Goal: Task Accomplishment & Management: Manage account settings

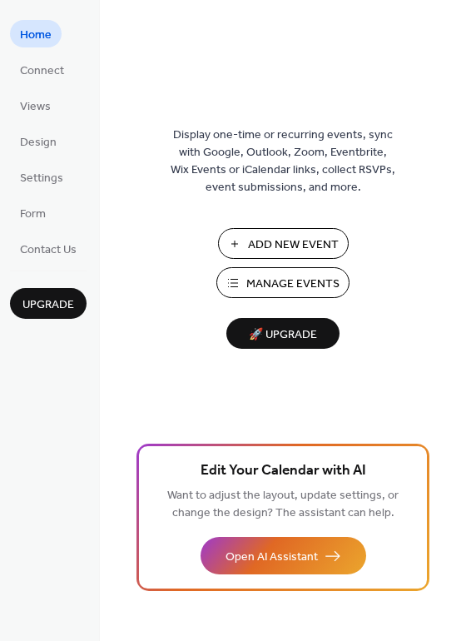
click at [286, 247] on span "Add New Event" at bounding box center [293, 244] width 91 height 17
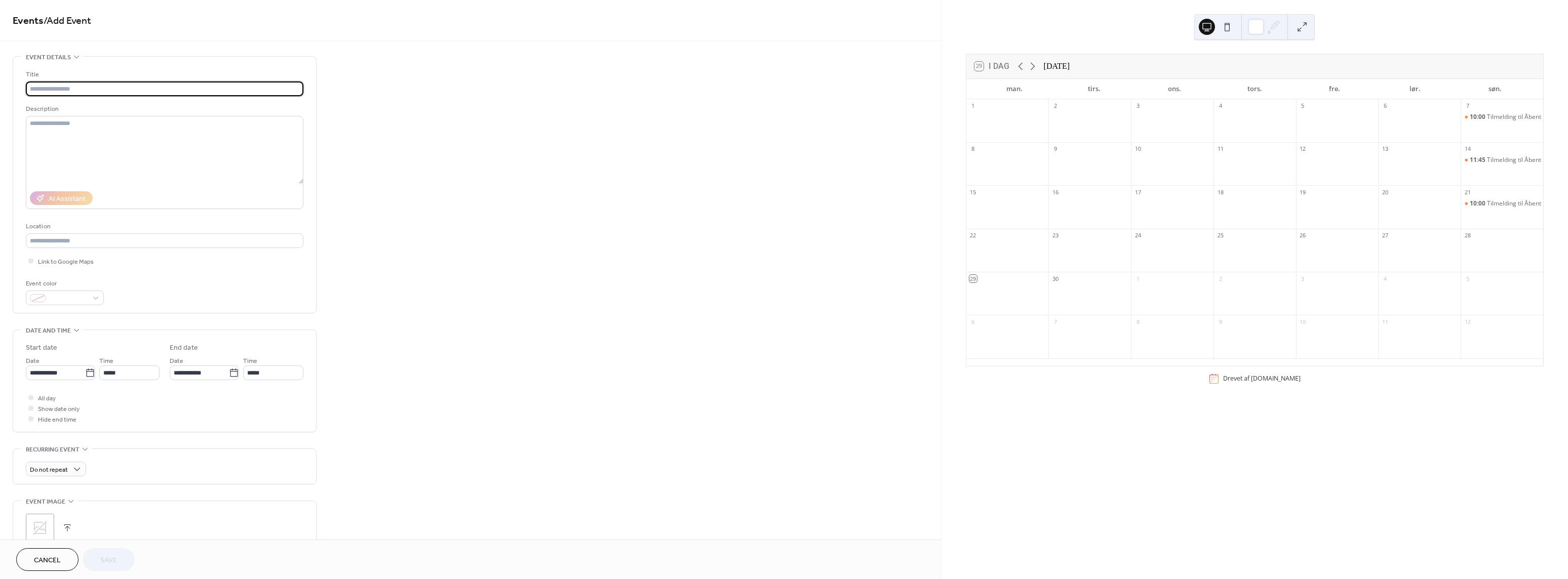
click at [47, 555] on span "Cancel" at bounding box center [47, 560] width 27 height 10
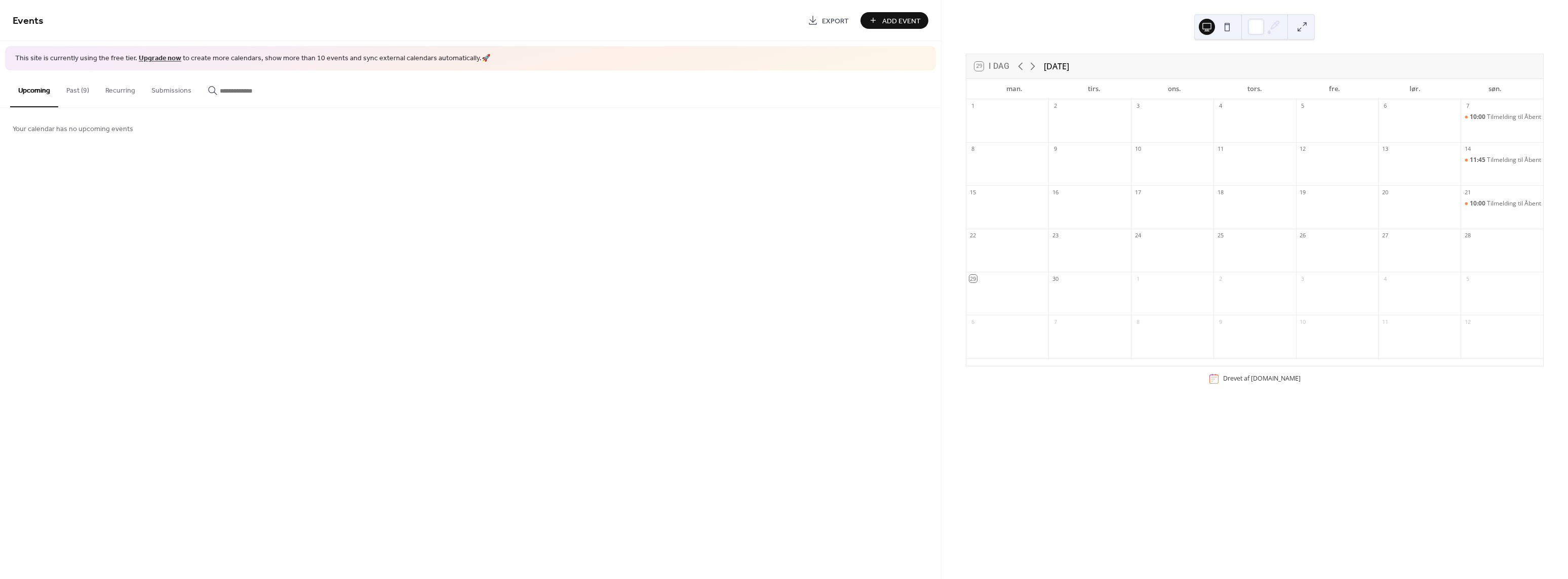
click at [74, 92] on button "Past (9)" at bounding box center [78, 88] width 39 height 36
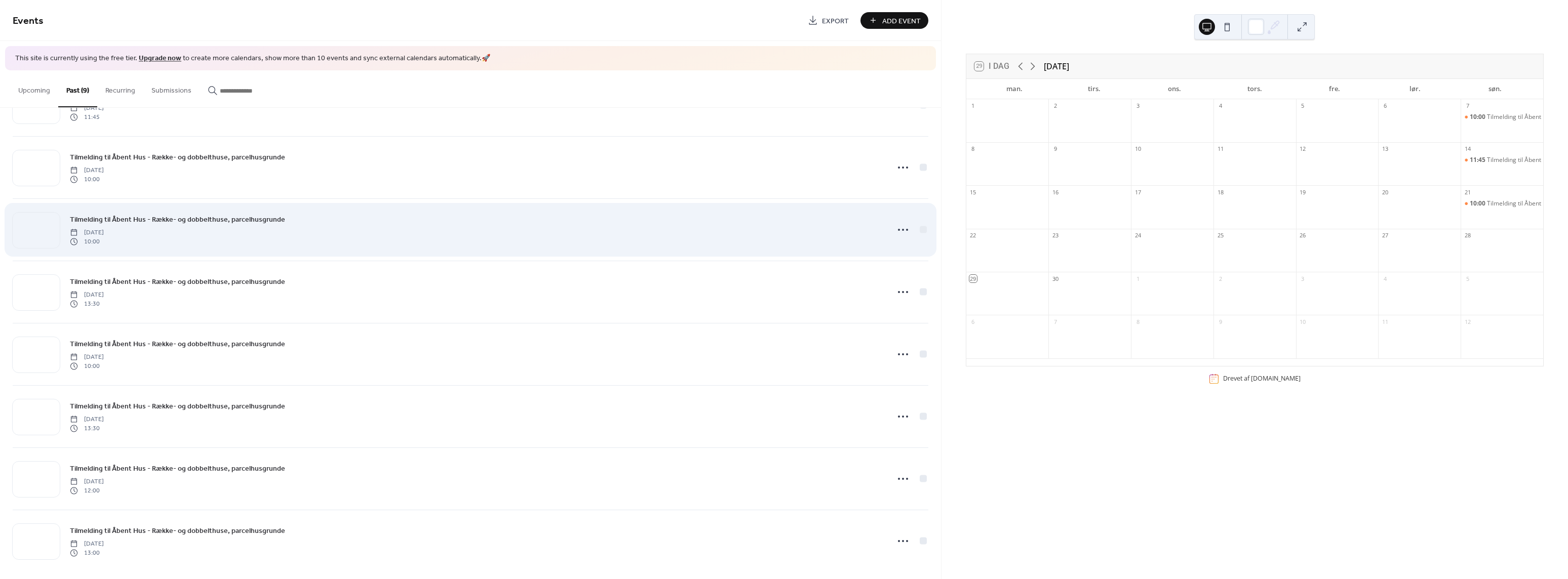
scroll to position [119, 0]
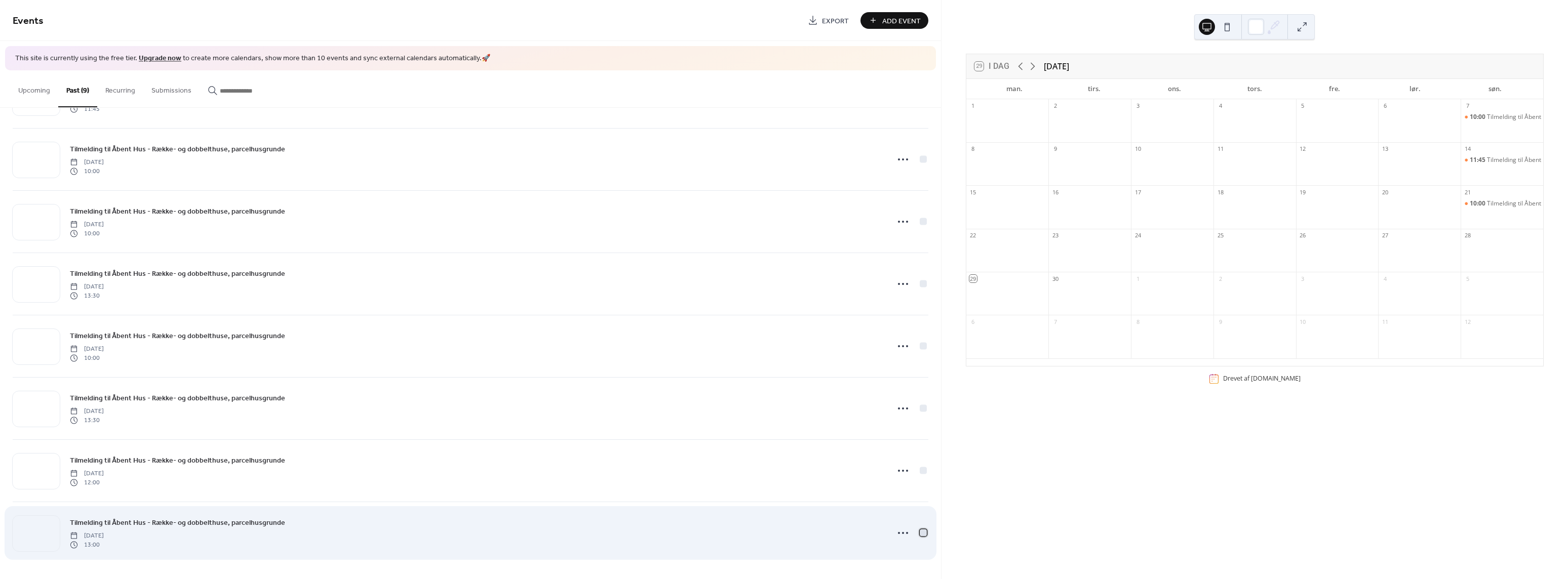
click at [920, 535] on div at bounding box center [923, 532] width 7 height 7
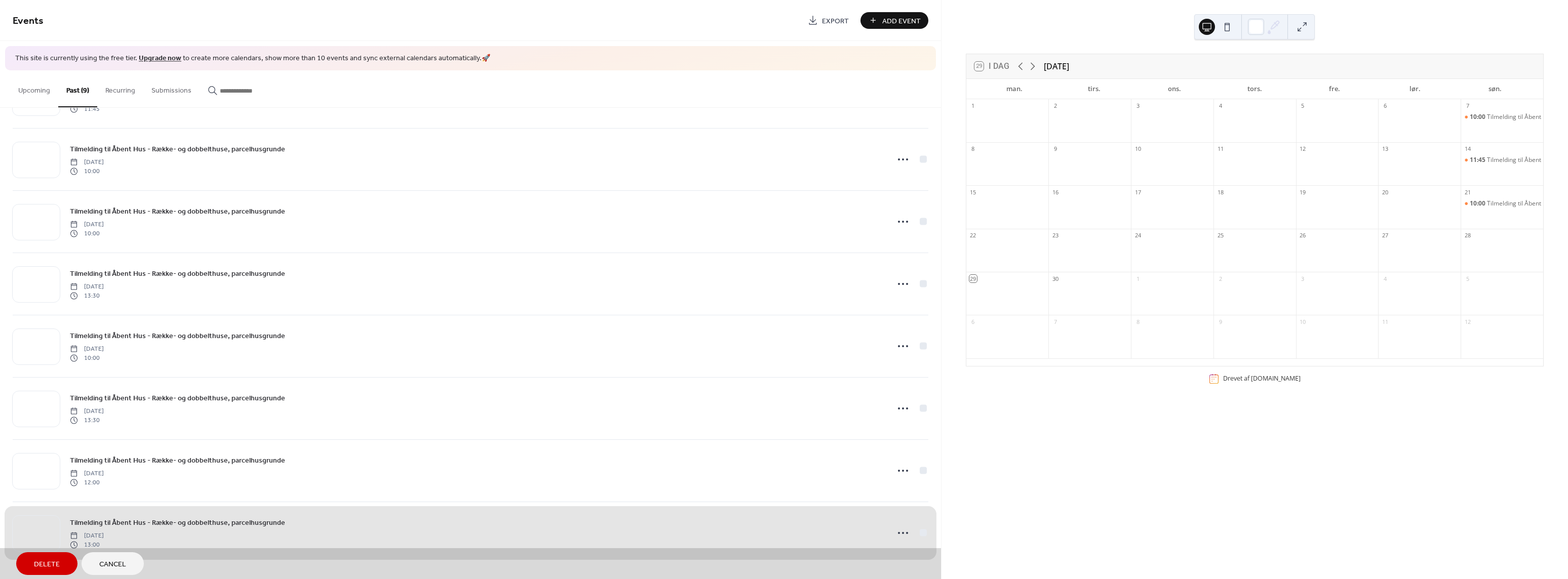
click at [44, 560] on span "Delete" at bounding box center [47, 564] width 26 height 10
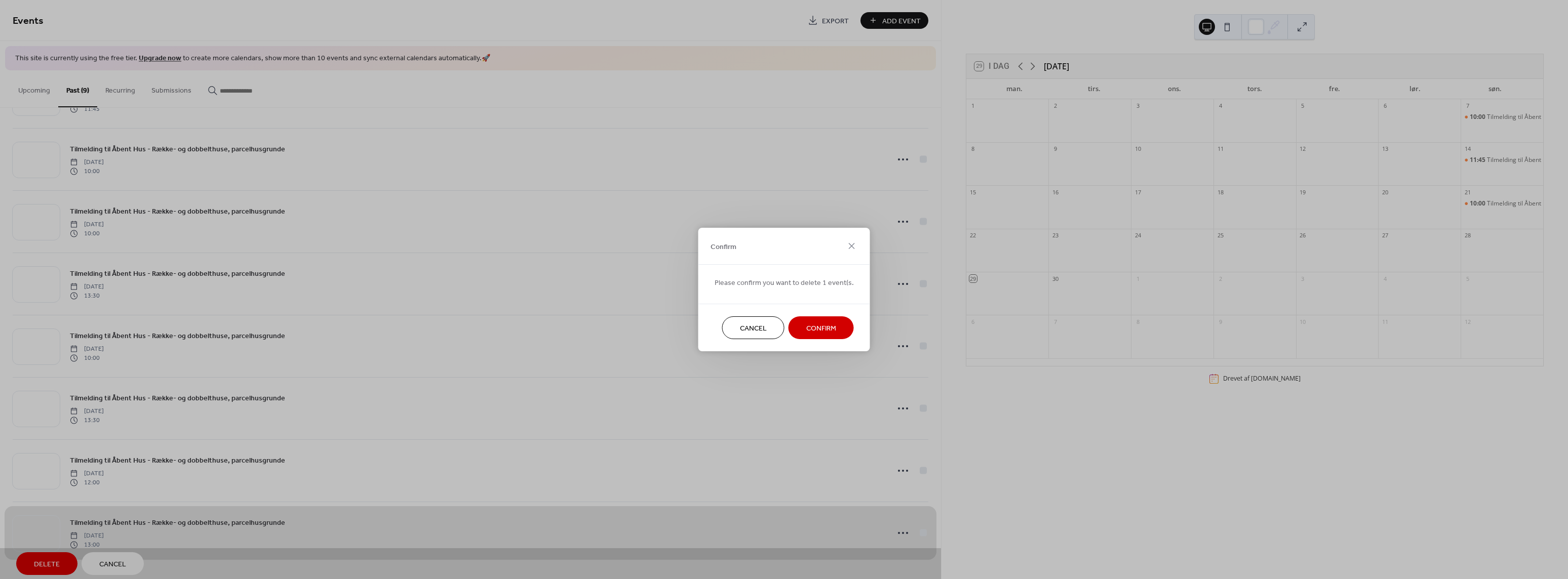
click at [834, 327] on button "Confirm" at bounding box center [821, 327] width 65 height 23
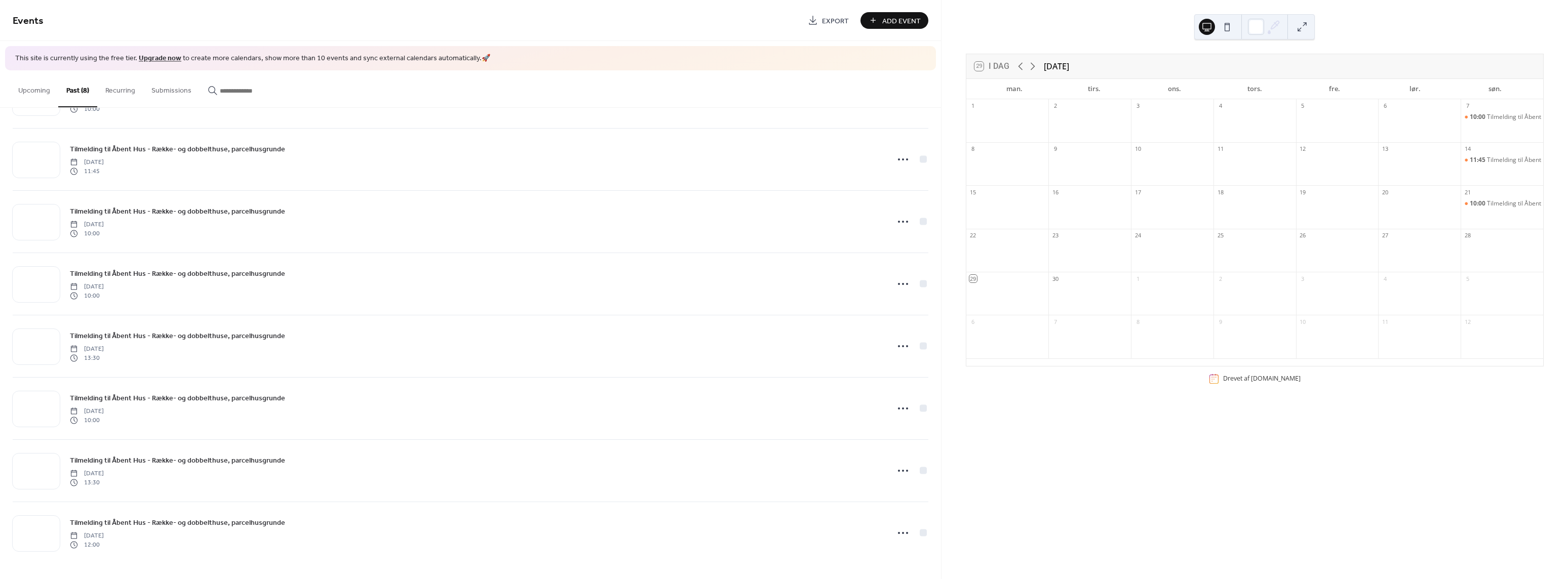
scroll to position [57, 0]
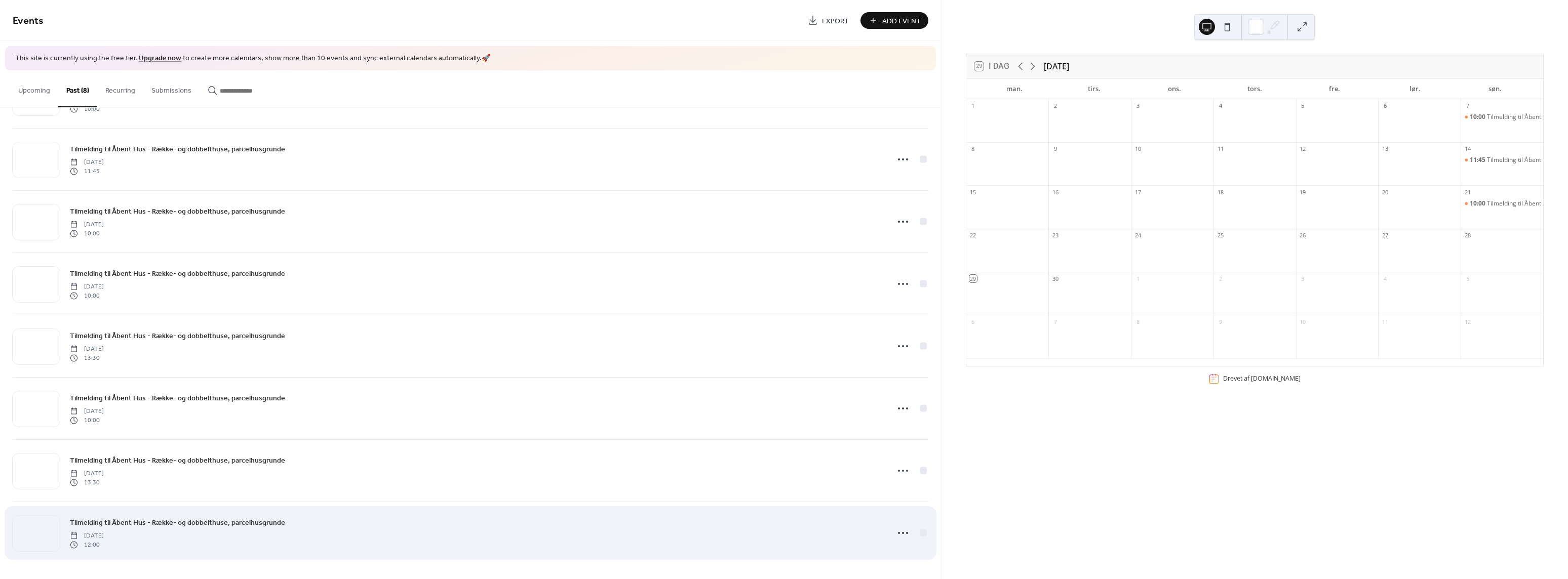
click at [177, 535] on div "Tilmelding til Åbent Hus - Række- og dobbelthuse, parcelhusgrunde [DATE] 12:00" at bounding box center [476, 533] width 813 height 32
click at [920, 533] on div at bounding box center [923, 532] width 7 height 7
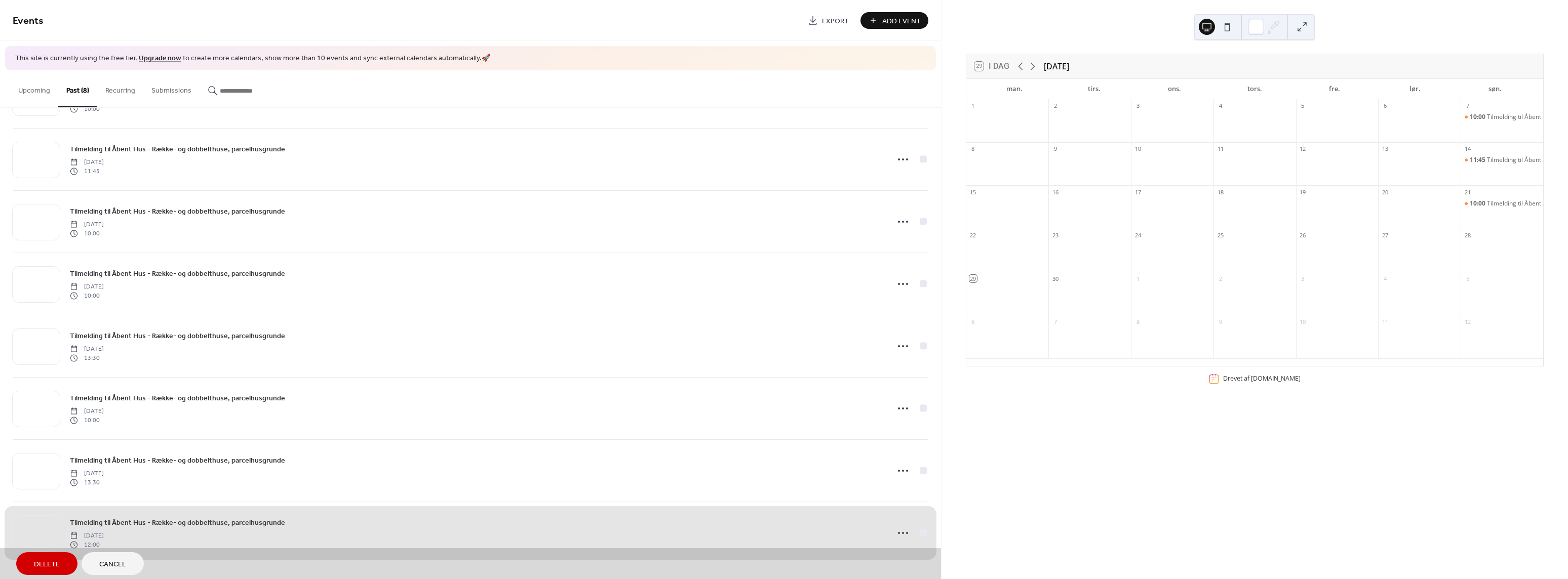
click at [65, 558] on button "Delete" at bounding box center [47, 563] width 61 height 23
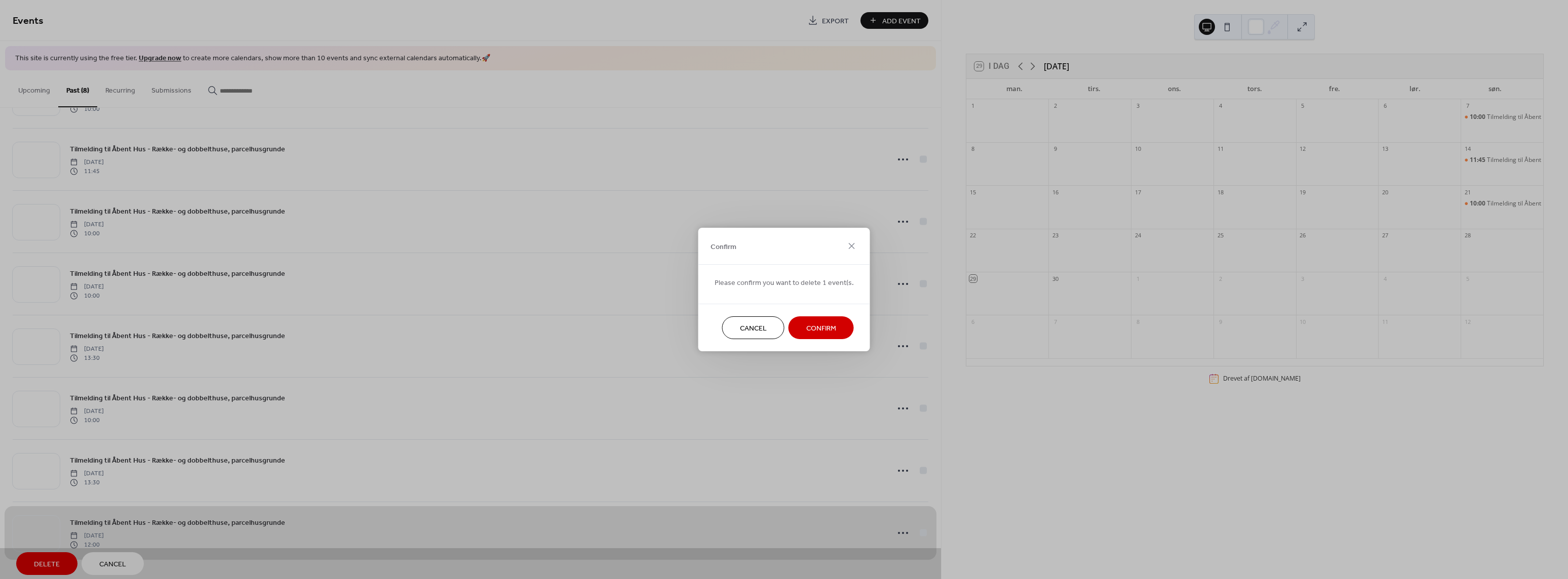
click at [815, 328] on span "Confirm" at bounding box center [821, 328] width 30 height 10
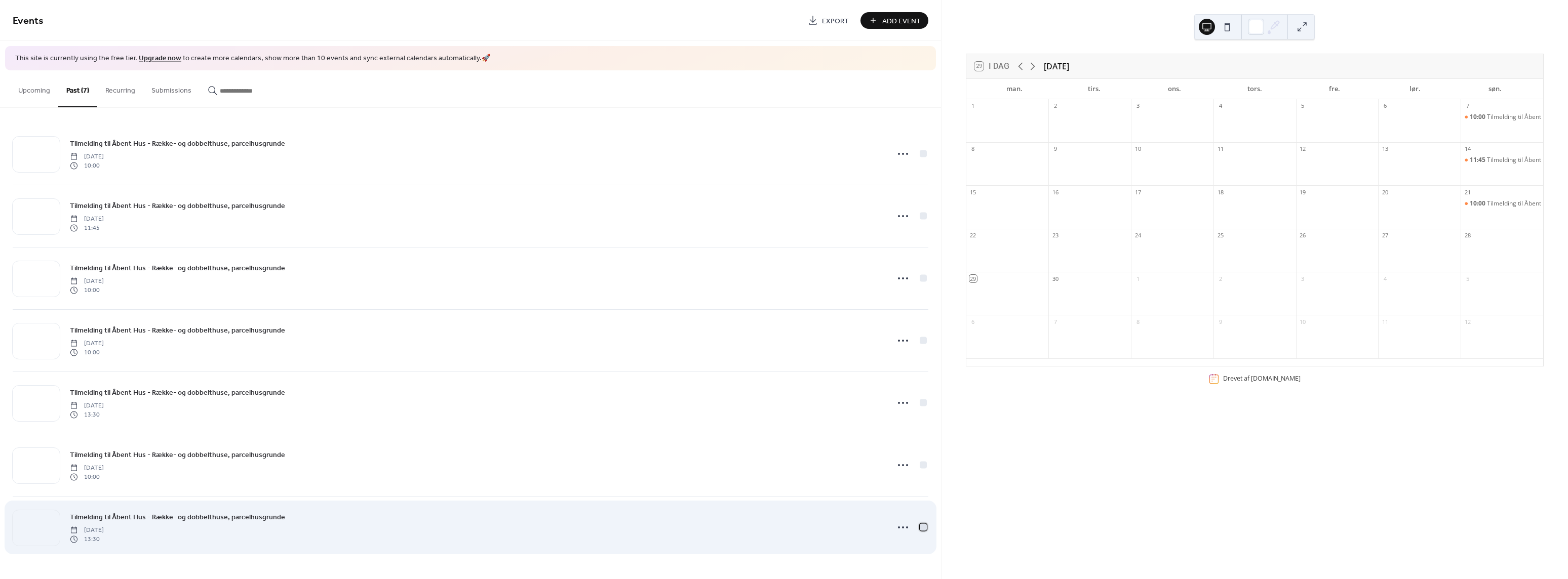
click at [921, 529] on div at bounding box center [923, 527] width 7 height 7
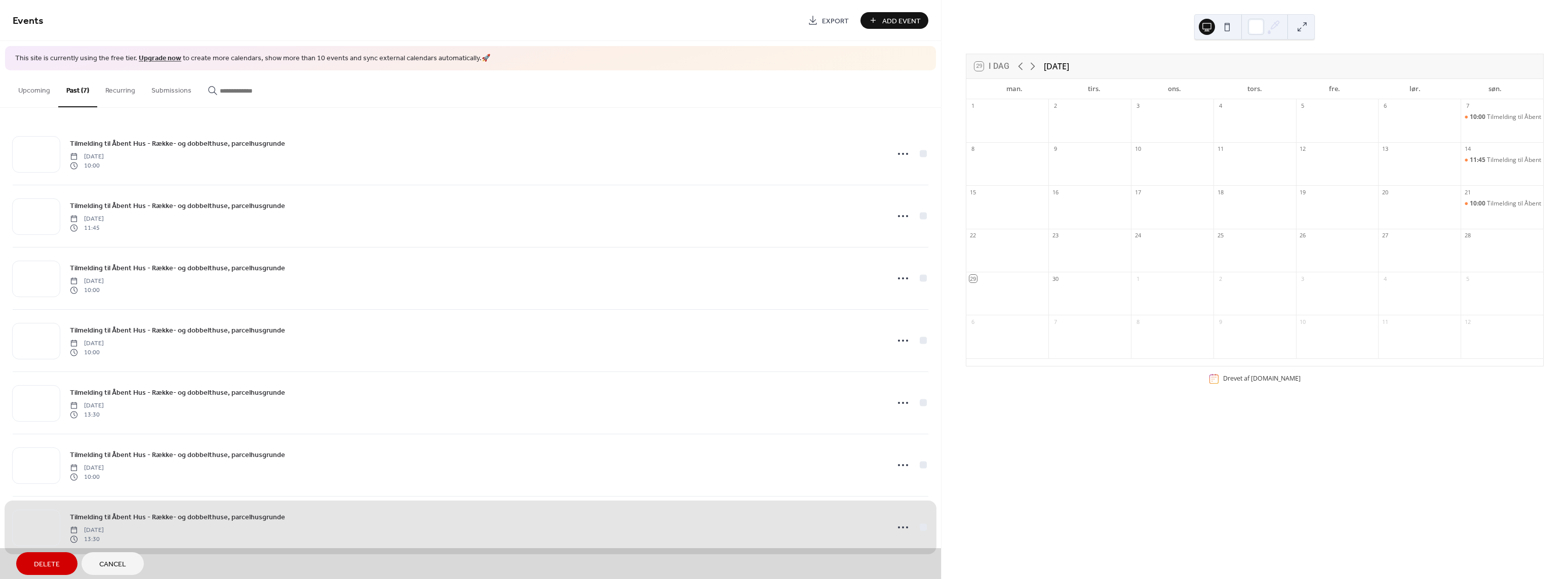
click at [35, 564] on span "Delete" at bounding box center [47, 564] width 26 height 10
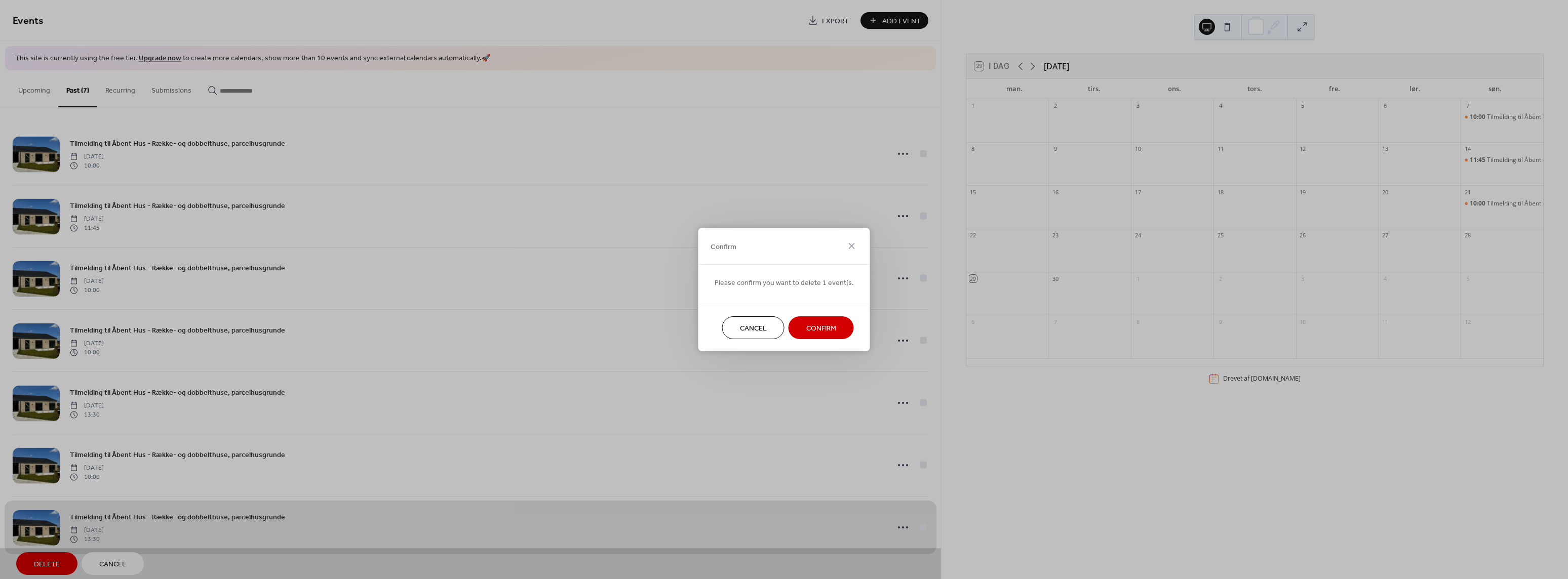
click at [815, 336] on button "Confirm" at bounding box center [821, 327] width 65 height 23
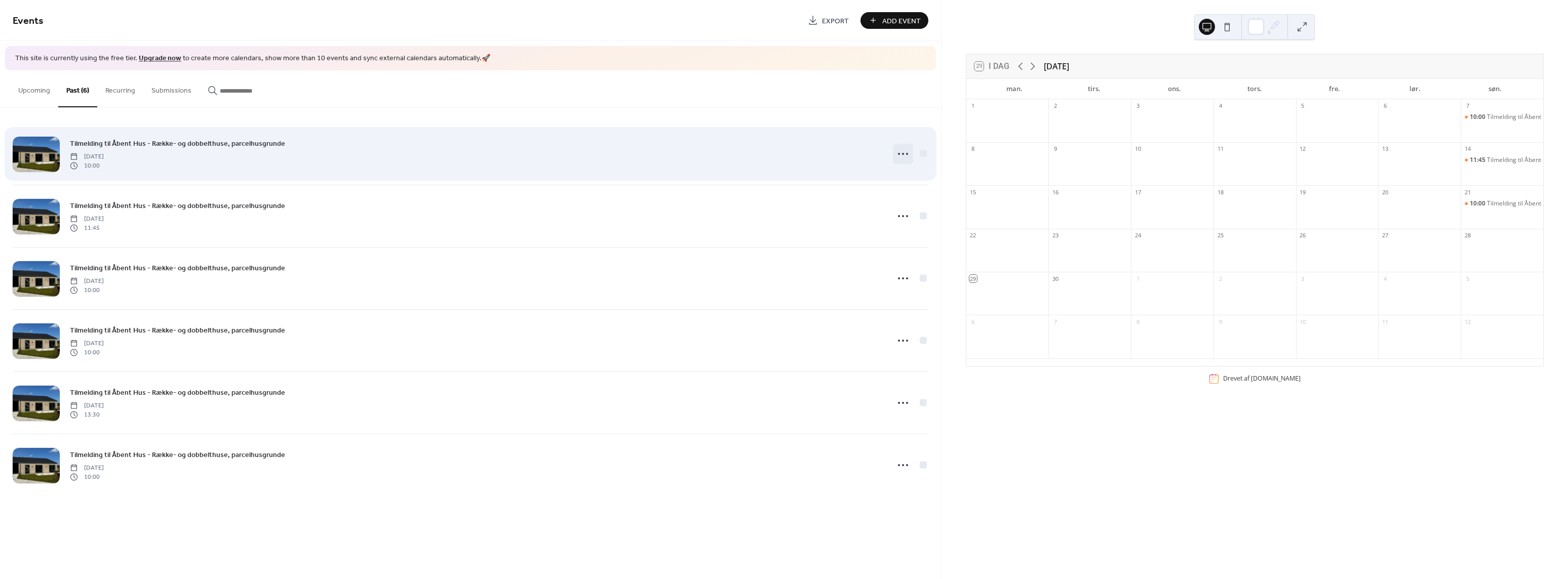
click at [905, 154] on icon at bounding box center [903, 154] width 16 height 16
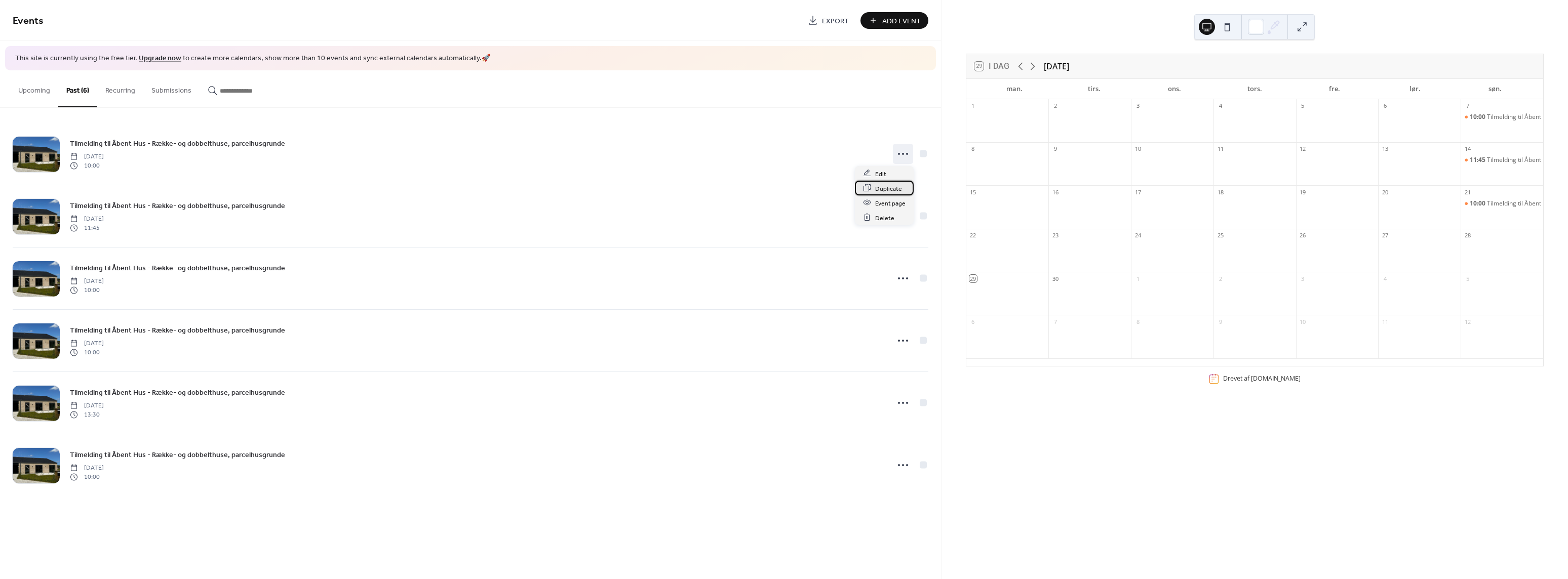
click at [880, 192] on span "Duplicate" at bounding box center [889, 188] width 27 height 10
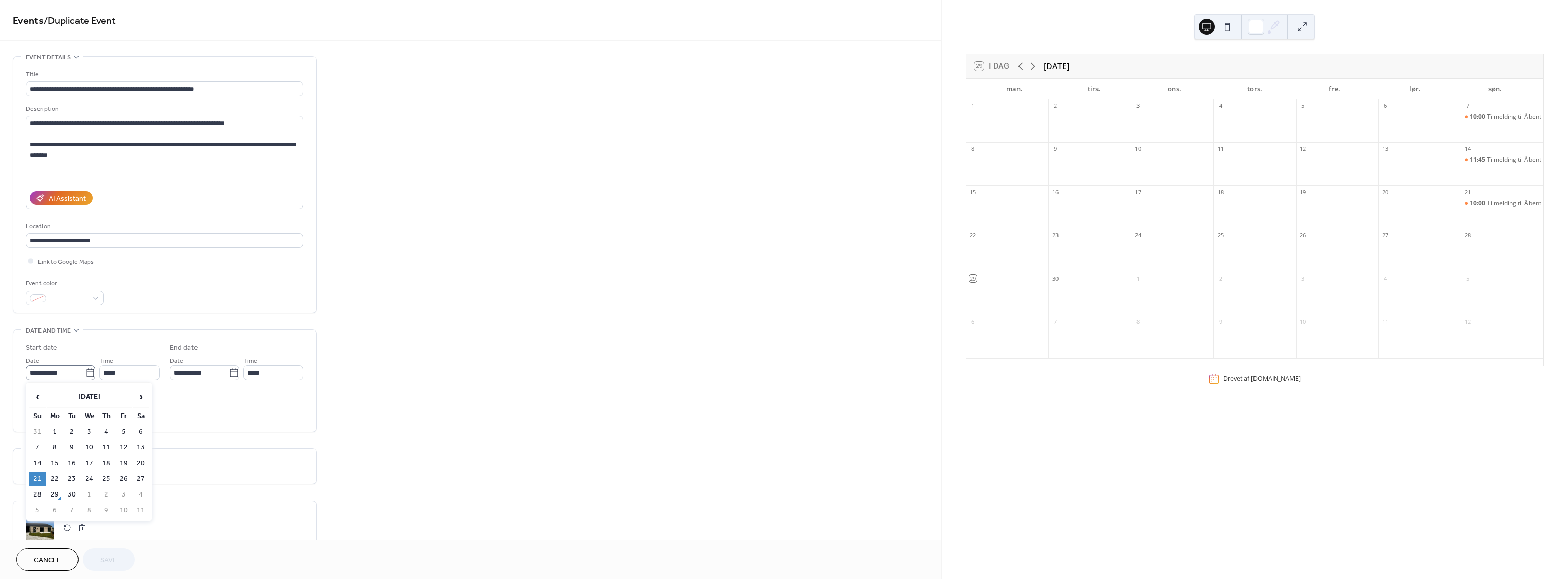
click at [87, 374] on icon at bounding box center [90, 373] width 10 height 10
click at [85, 374] on input "**********" at bounding box center [55, 373] width 59 height 15
click at [35, 511] on td "5" at bounding box center [37, 510] width 16 height 15
type input "**********"
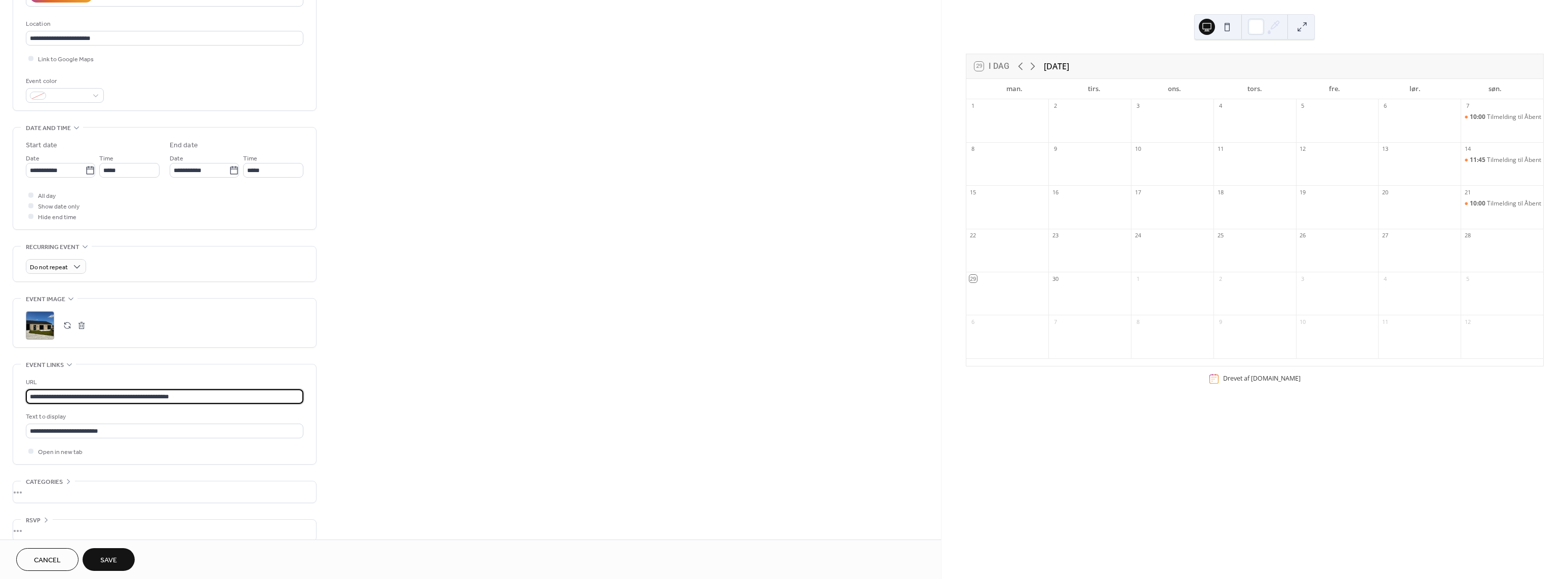
scroll to position [1, 0]
drag, startPoint x: 223, startPoint y: 396, endPoint x: -32, endPoint y: 402, distance: 255.1
click at [0, 402] on html "**********" at bounding box center [784, 290] width 1568 height 579
paste input "text"
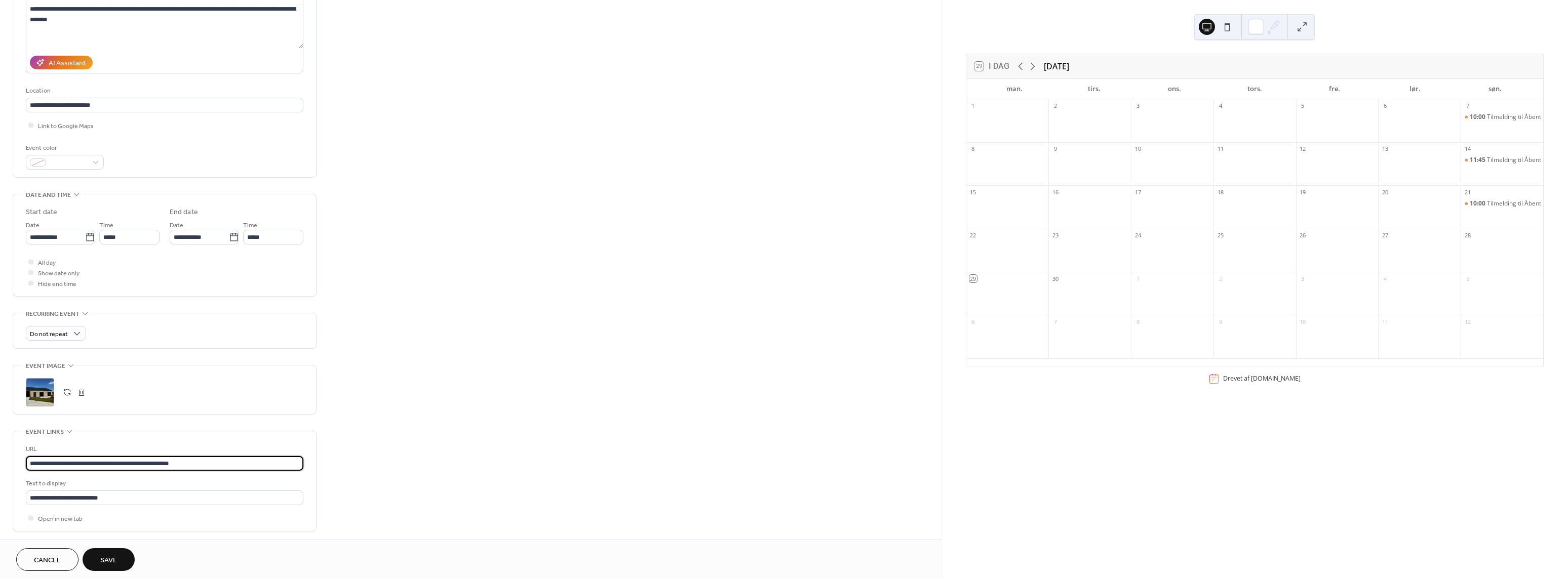
scroll to position [215, 0]
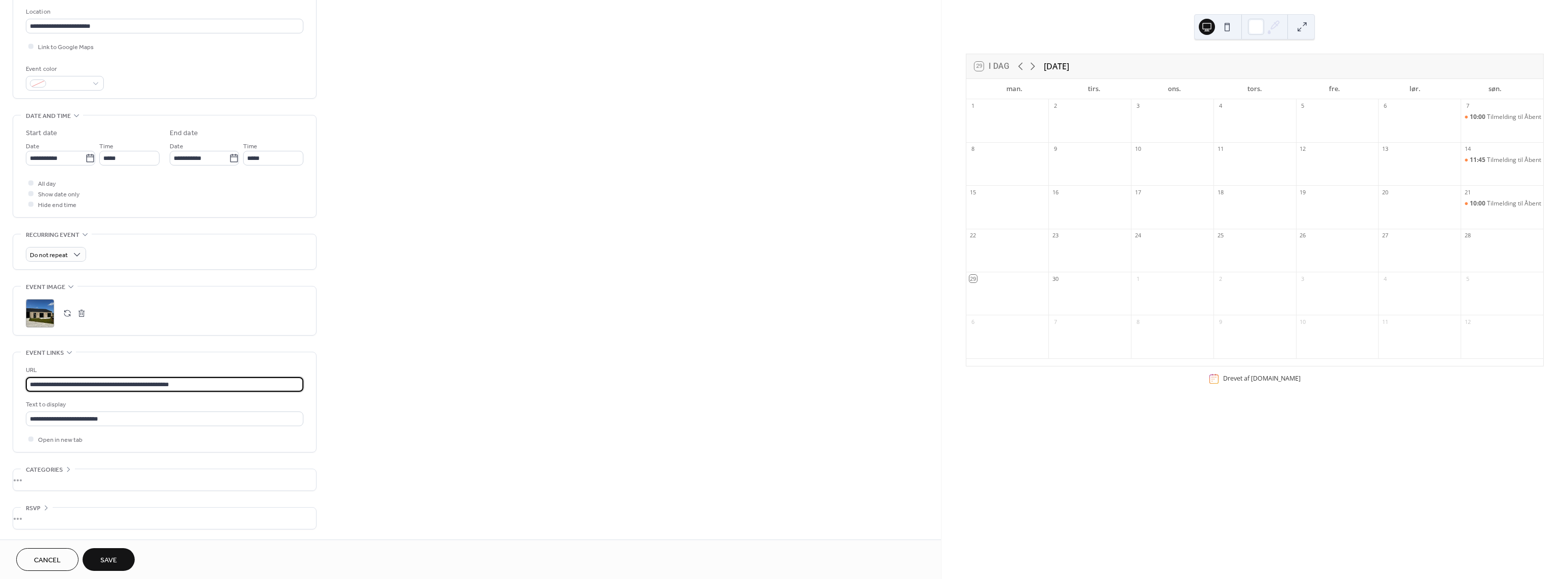
type input "**********"
click at [113, 564] on span "Save" at bounding box center [108, 560] width 16 height 10
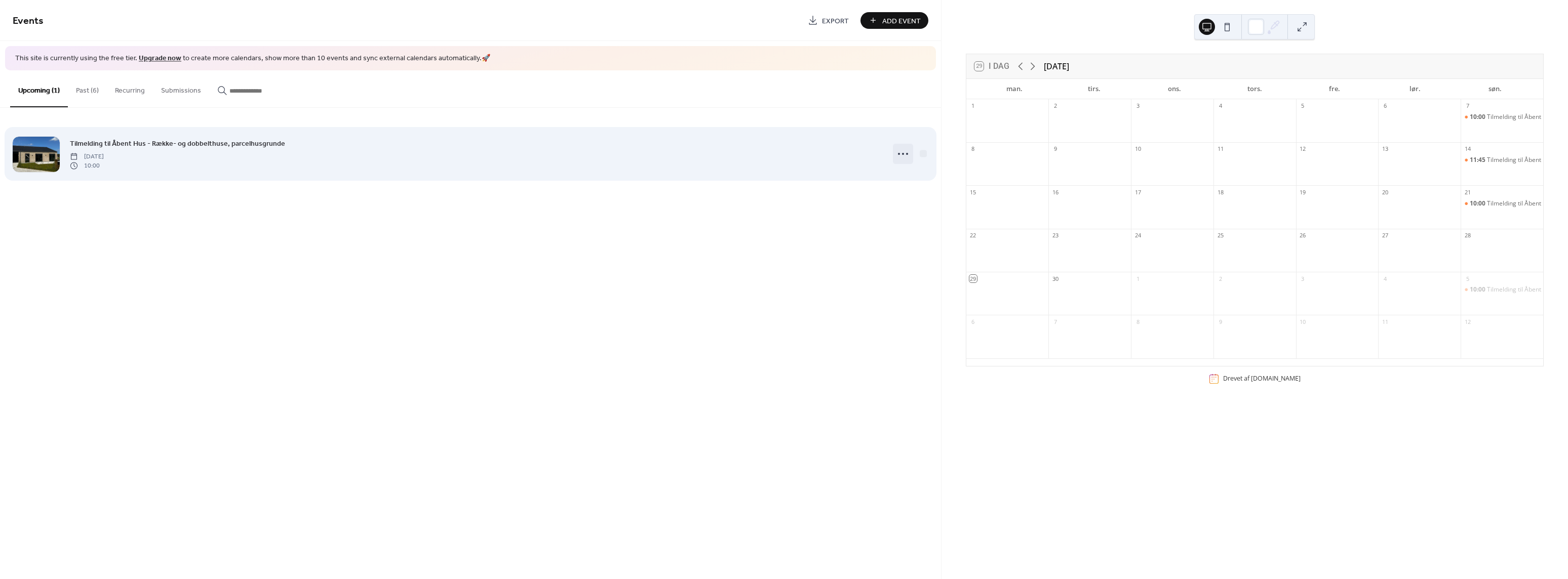
click at [898, 155] on icon at bounding box center [903, 154] width 16 height 16
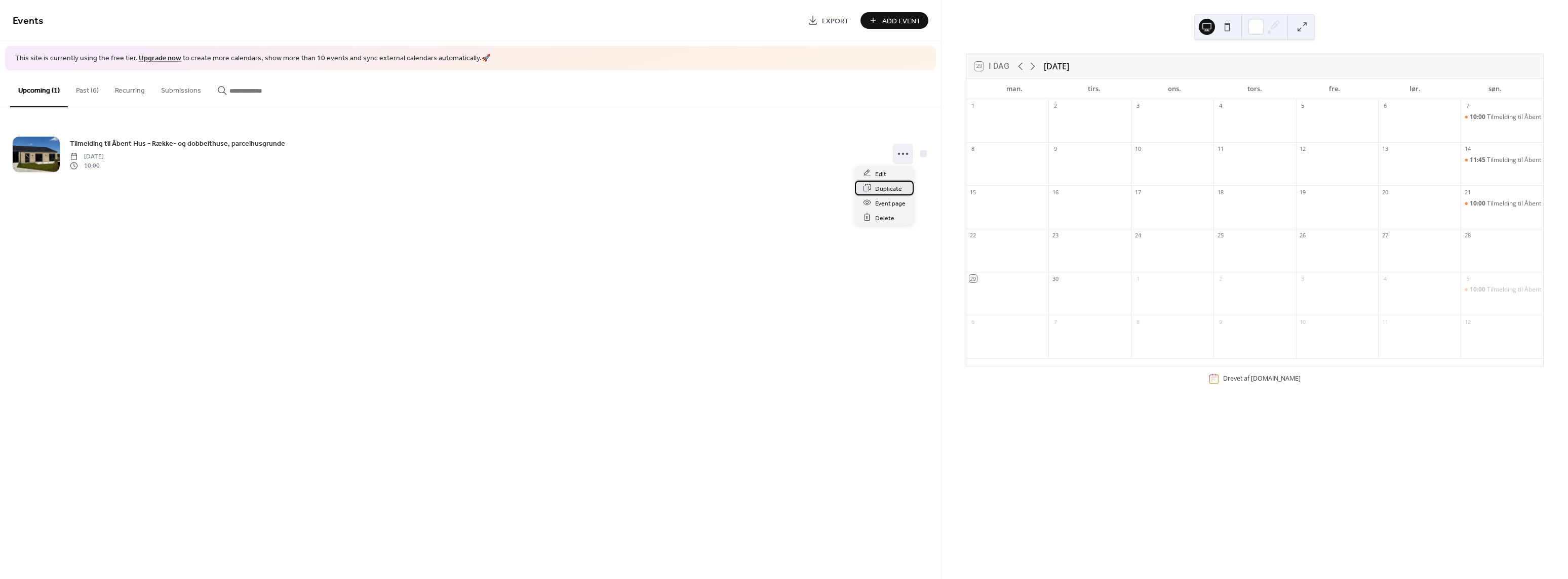
click at [878, 191] on span "Duplicate" at bounding box center [889, 188] width 27 height 10
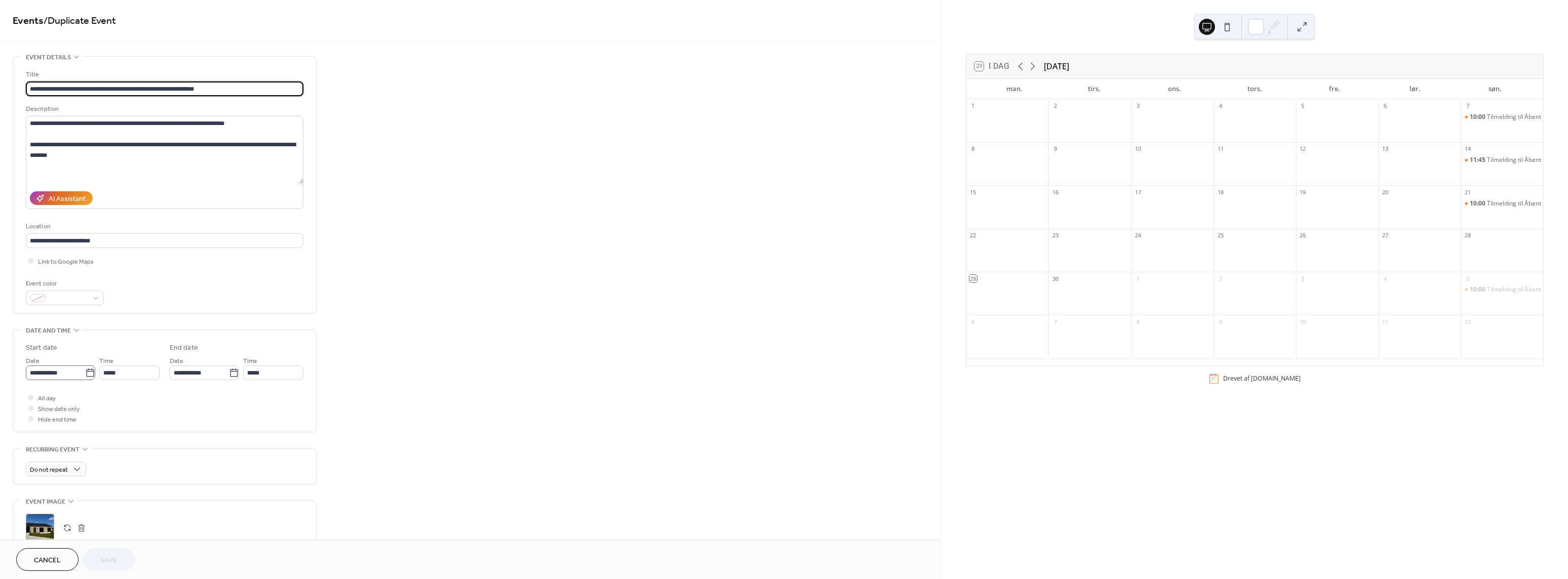
click at [88, 374] on icon at bounding box center [90, 373] width 10 height 10
click at [85, 374] on input "**********" at bounding box center [55, 373] width 59 height 15
click at [38, 462] on td "12" at bounding box center [37, 463] width 16 height 15
type input "**********"
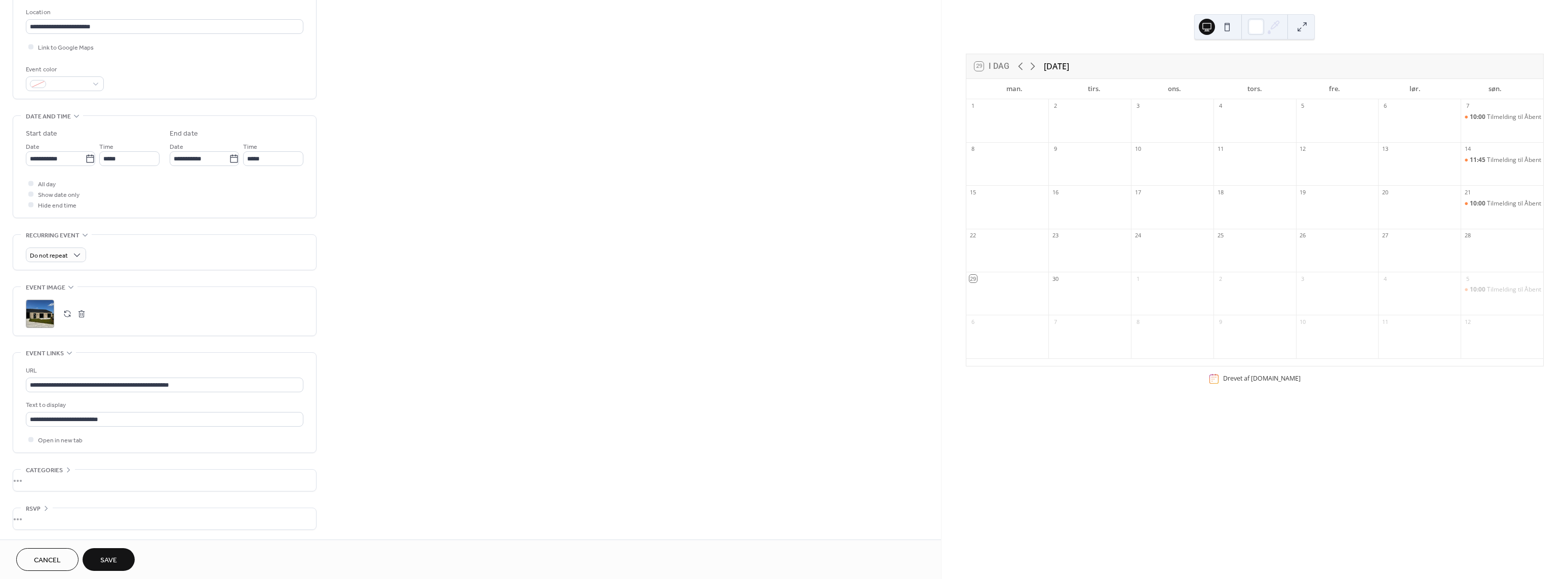
scroll to position [215, 0]
click at [113, 560] on span "Save" at bounding box center [108, 560] width 16 height 10
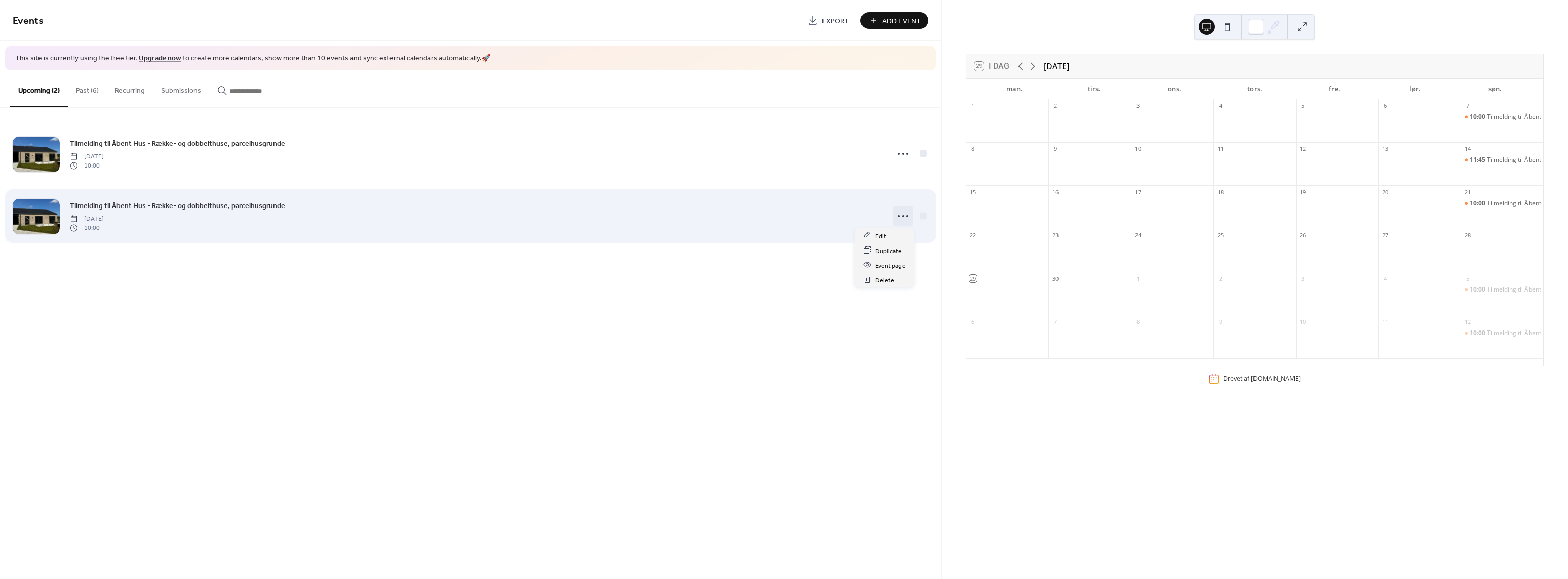
click at [900, 218] on icon at bounding box center [903, 216] width 16 height 16
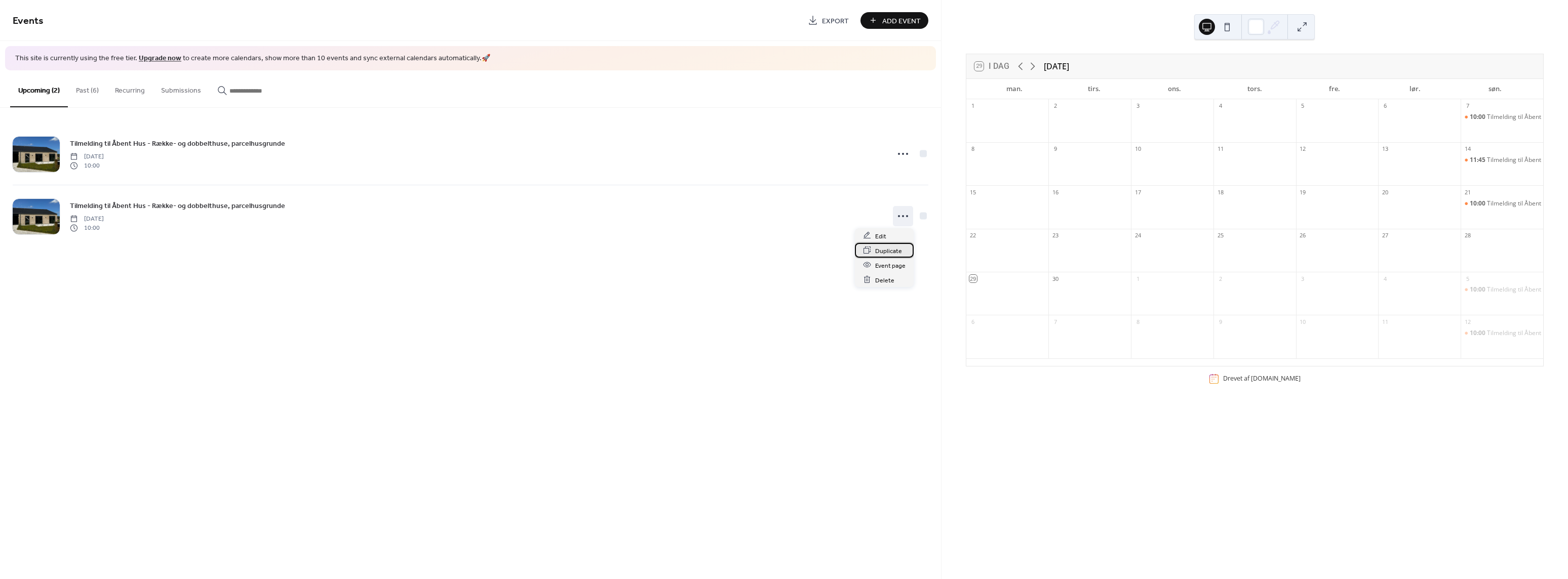
click at [886, 251] on span "Duplicate" at bounding box center [889, 251] width 27 height 10
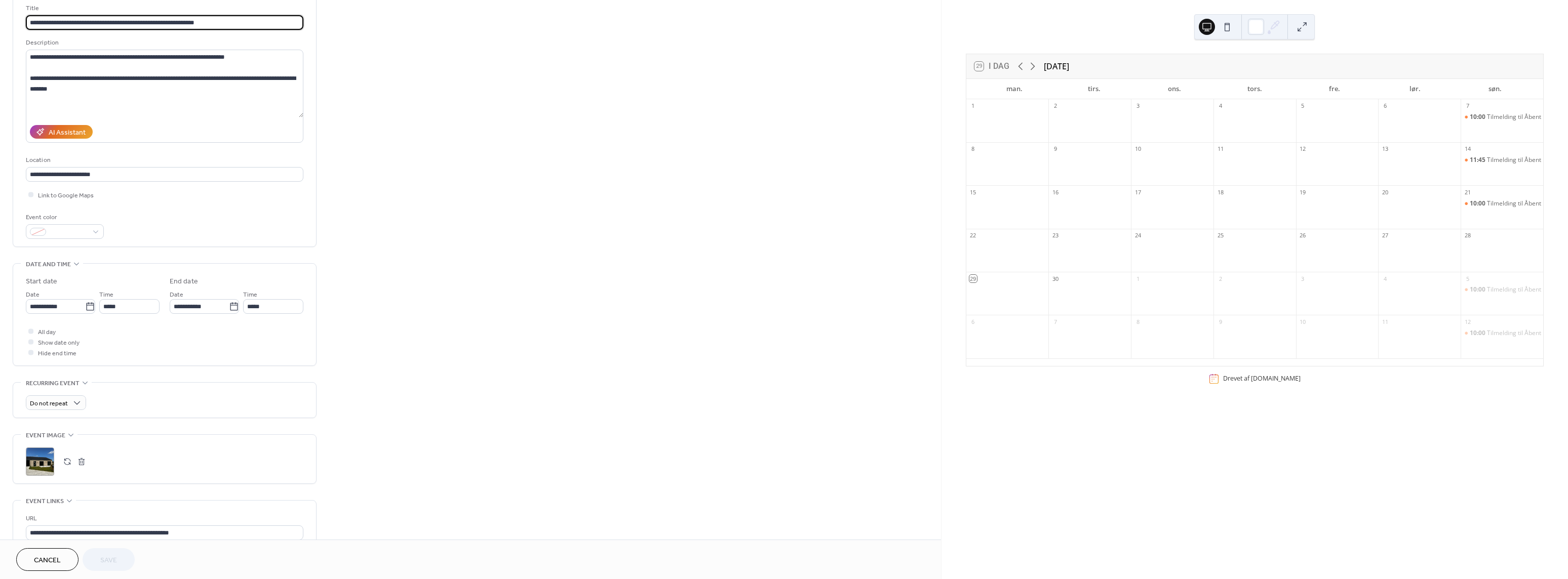
scroll to position [63, 0]
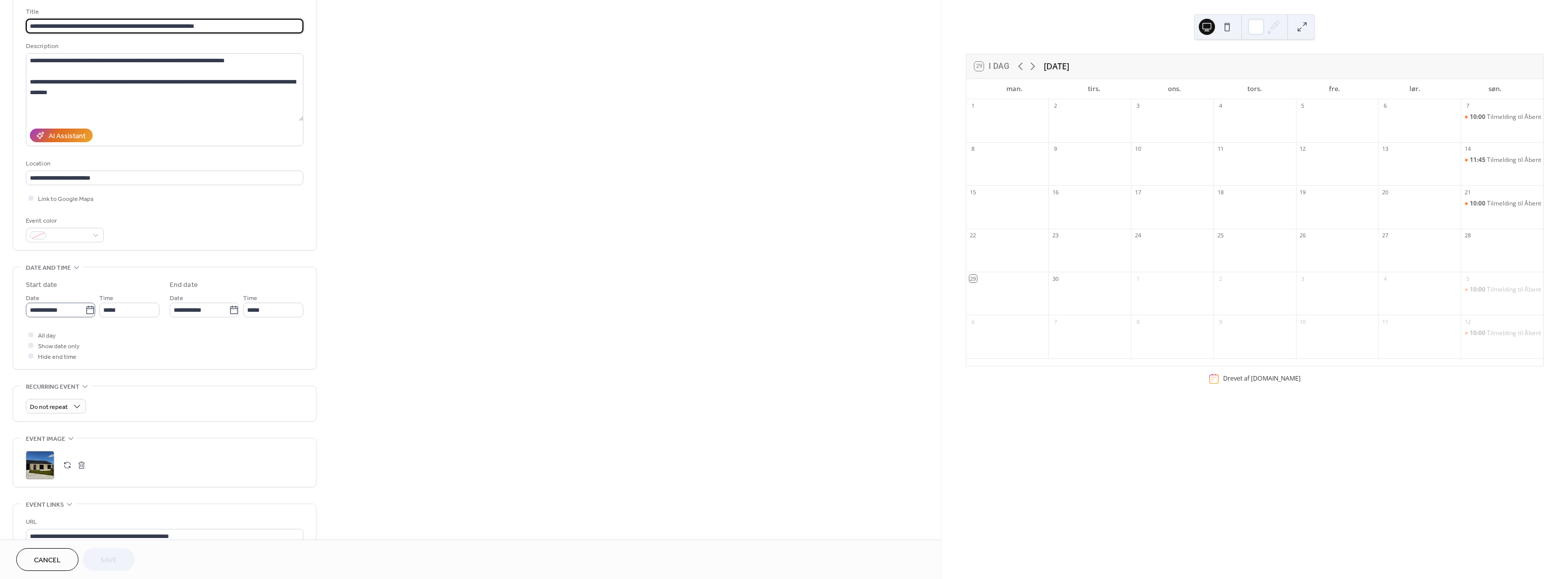
click at [85, 310] on icon at bounding box center [90, 310] width 10 height 10
click at [85, 310] on input "**********" at bounding box center [55, 310] width 59 height 15
click at [38, 417] on td "19" at bounding box center [37, 416] width 16 height 15
type input "**********"
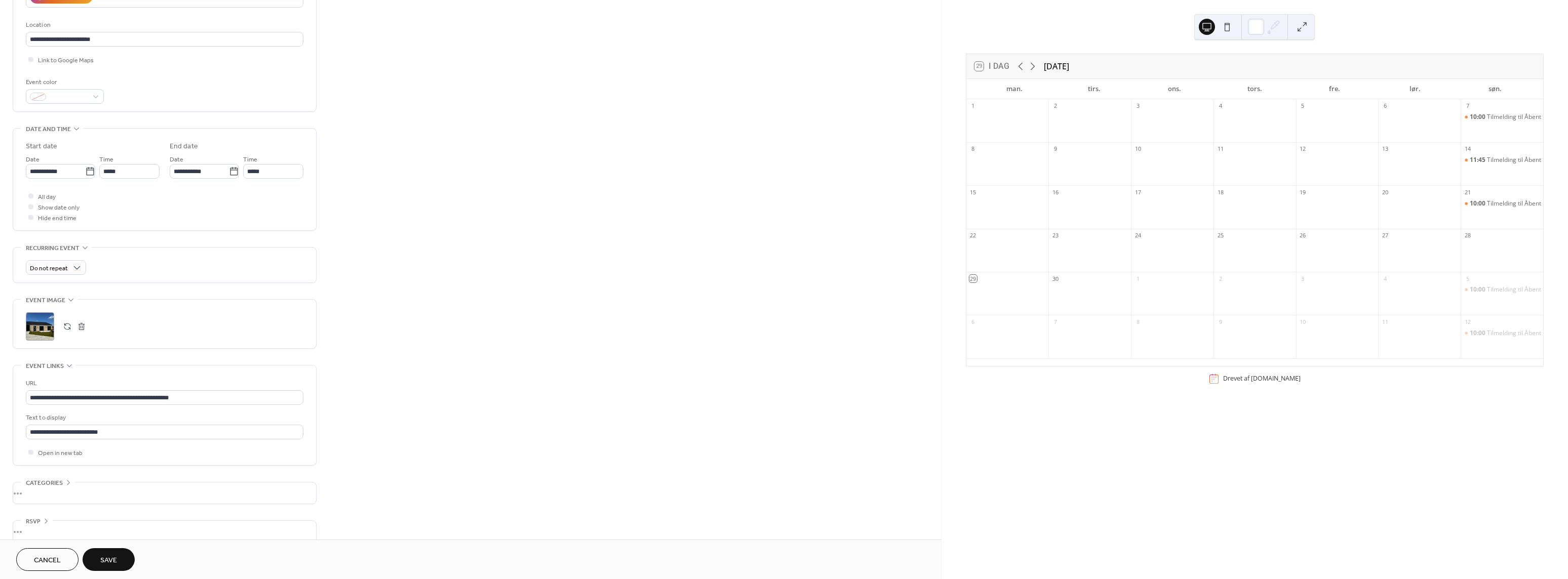
scroll to position [215, 0]
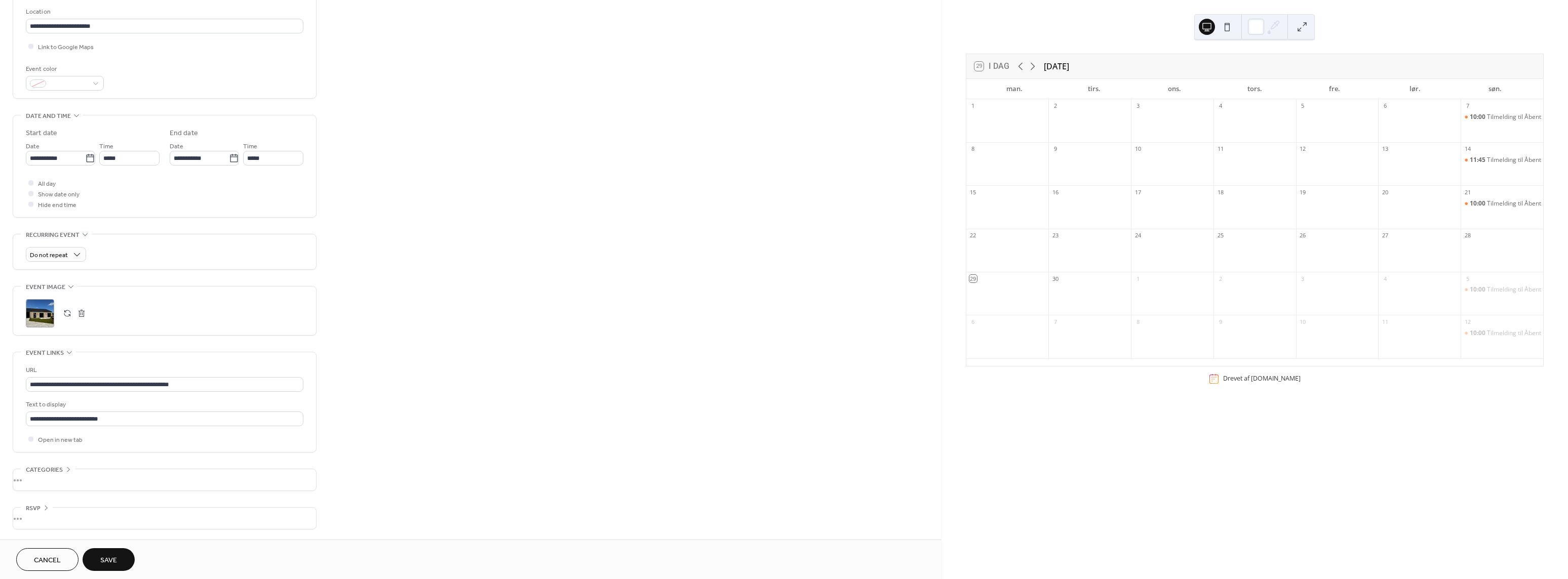
click at [109, 556] on span "Save" at bounding box center [108, 560] width 16 height 10
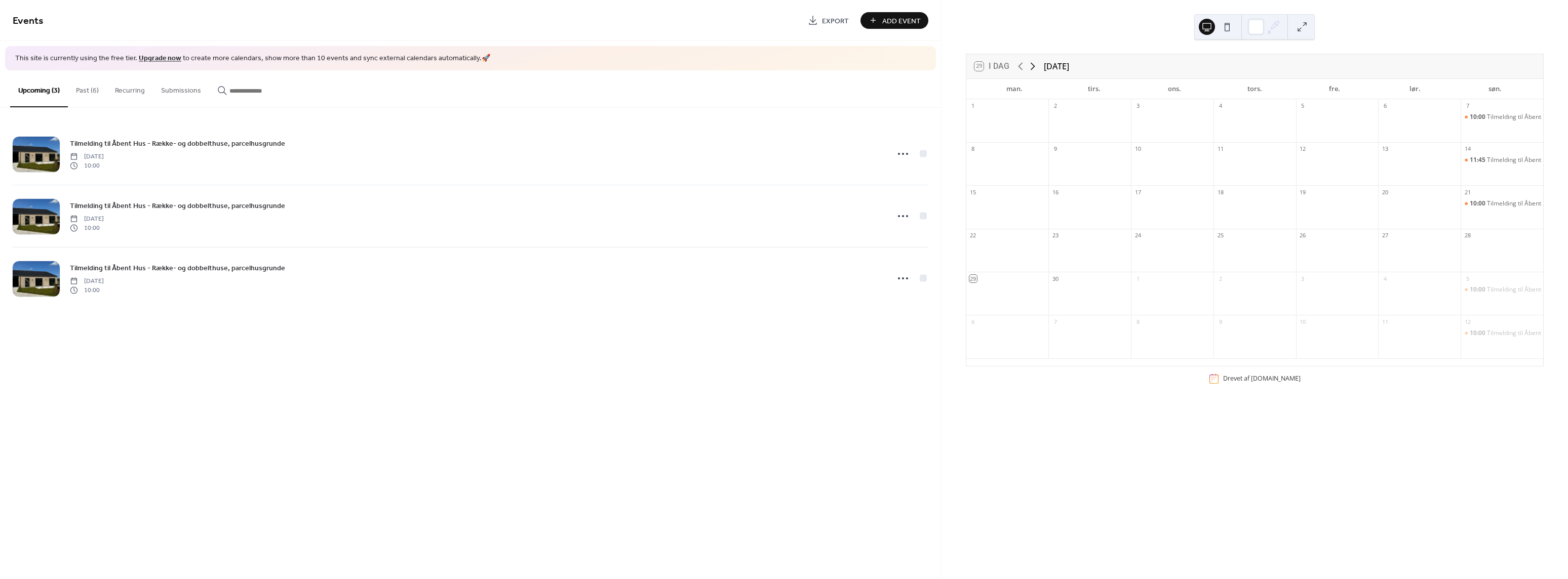
click at [1035, 66] on icon at bounding box center [1033, 66] width 12 height 12
